Goal: Task Accomplishment & Management: Manage account settings

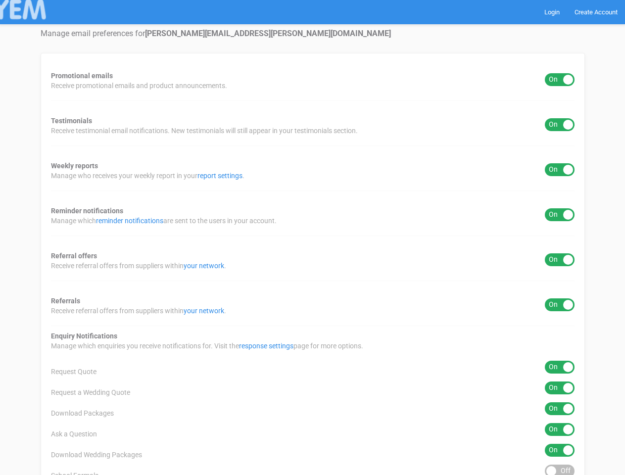
click at [312, 238] on div "Promotional emails ON OFF Receive promotional emails and product announcements.…" at bounding box center [313, 399] width 544 height 692
click at [560, 80] on div "ON OFF" at bounding box center [560, 79] width 30 height 13
click at [560, 125] on div "ON OFF" at bounding box center [560, 124] width 30 height 13
click at [560, 170] on div "ON OFF" at bounding box center [560, 169] width 30 height 13
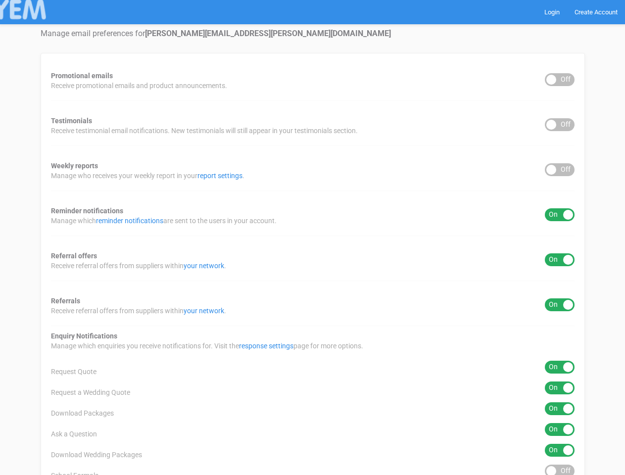
click at [560, 215] on div "ON OFF" at bounding box center [560, 214] width 30 height 13
click at [560, 260] on div "ON OFF" at bounding box center [560, 259] width 30 height 13
click at [560, 305] on div "ON OFF" at bounding box center [560, 304] width 30 height 13
click at [560, 367] on div "ON OFF" at bounding box center [560, 367] width 30 height 13
click at [560, 388] on div "ON OFF" at bounding box center [560, 388] width 30 height 13
